Goal: Information Seeking & Learning: Learn about a topic

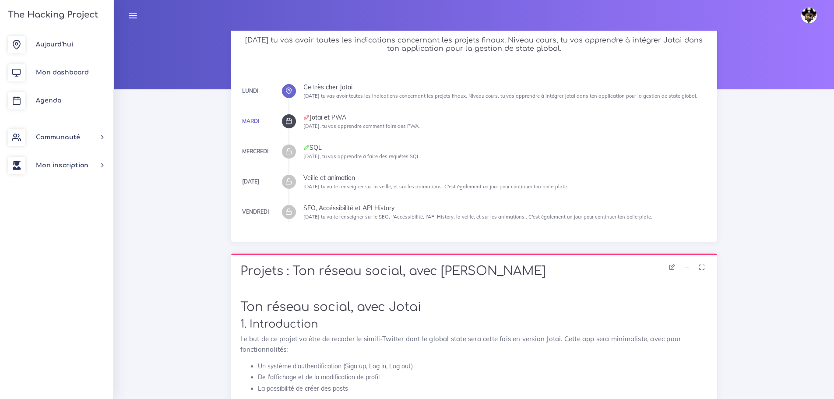
scroll to position [56, 0]
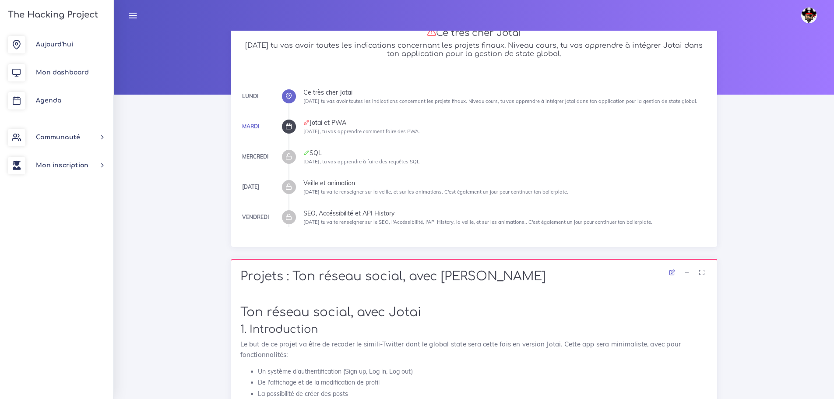
click at [289, 130] on div at bounding box center [289, 127] width 14 height 14
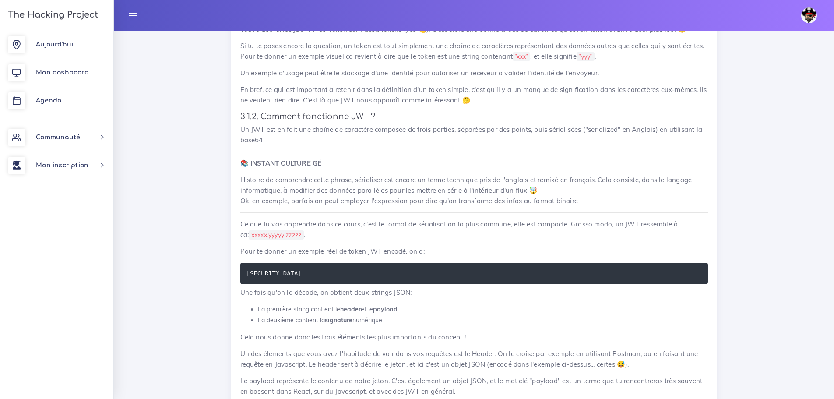
scroll to position [2408, 0]
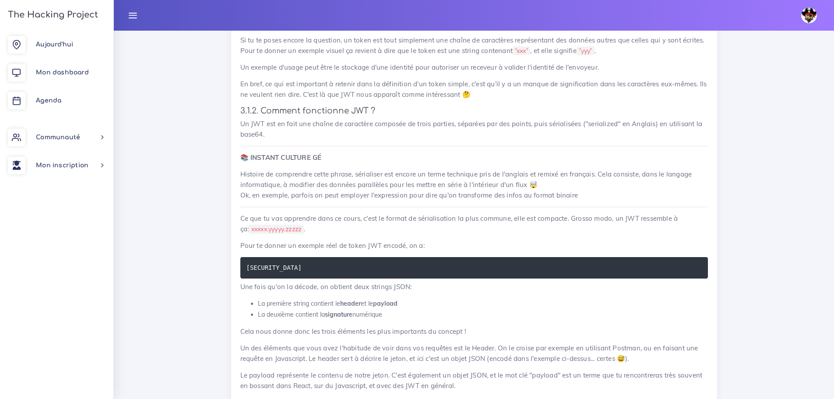
drag, startPoint x: 395, startPoint y: 286, endPoint x: 362, endPoint y: 282, distance: 33.6
click at [362, 279] on pre "[SECURITY_DATA]" at bounding box center [474, 267] width 468 height 21
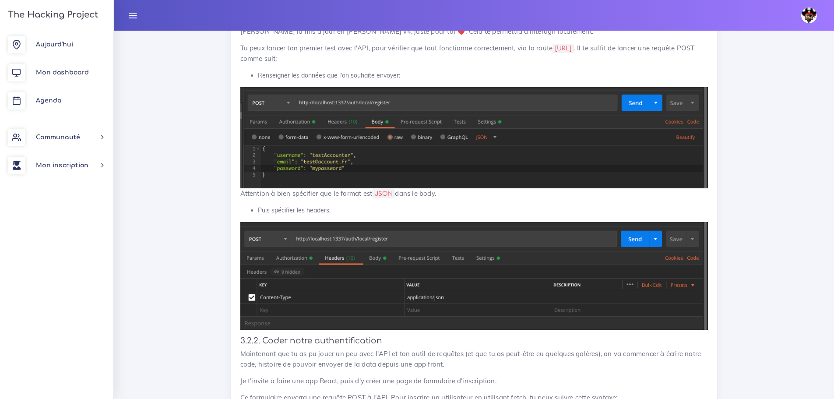
scroll to position [2828, 0]
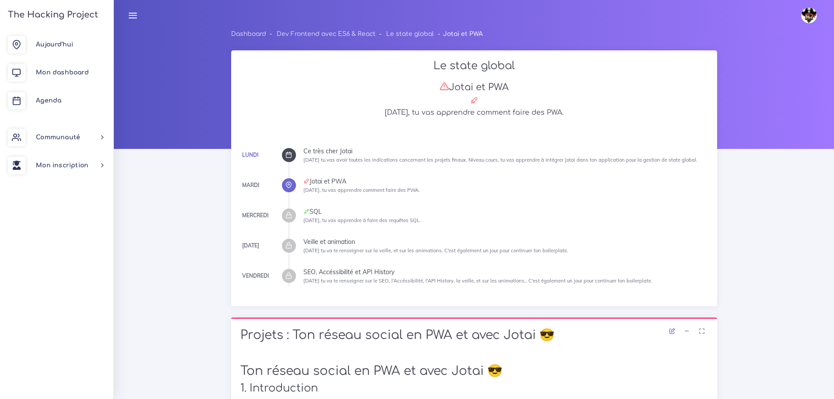
scroll to position [0, 0]
